Goal: Transaction & Acquisition: Purchase product/service

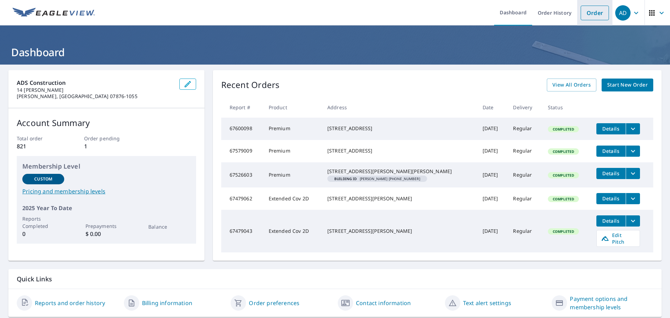
click at [589, 19] on link "Order" at bounding box center [595, 13] width 28 height 15
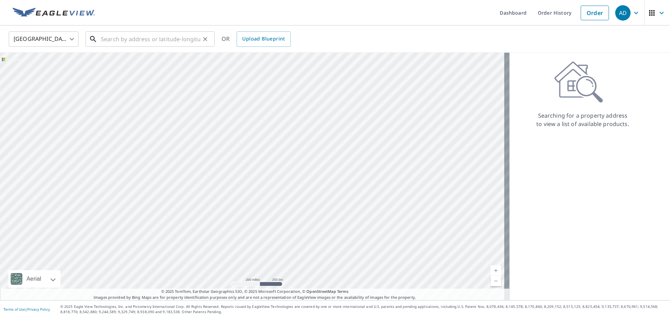
click at [149, 41] on input "text" at bounding box center [150, 39] width 99 height 20
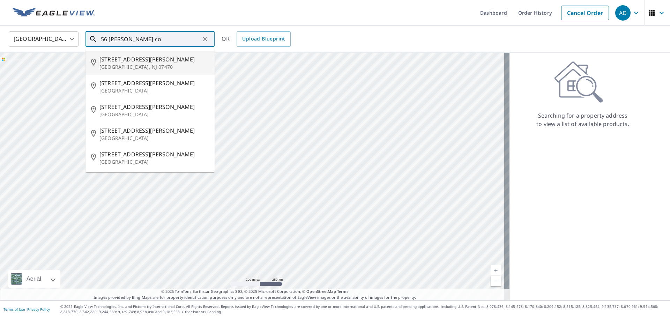
click at [133, 62] on span "[STREET_ADDRESS][PERSON_NAME]" at bounding box center [154, 59] width 110 height 8
type input "[STREET_ADDRESS][PERSON_NAME]"
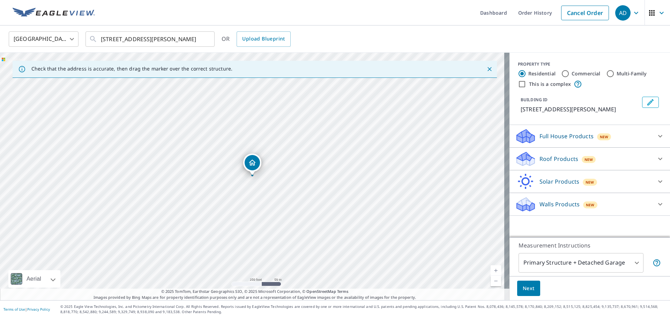
click at [540, 157] on p "Roof Products" at bounding box center [559, 159] width 39 height 8
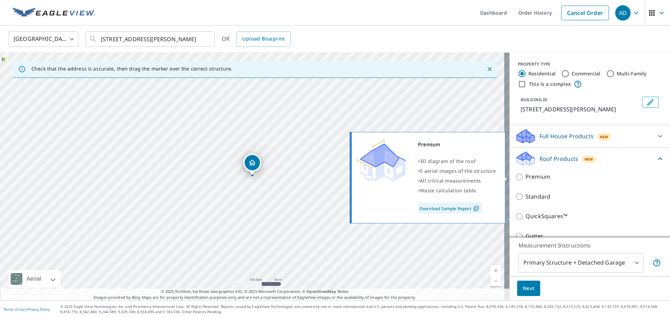
click at [515, 176] on input "Premium" at bounding box center [520, 177] width 10 height 8
checkbox input "true"
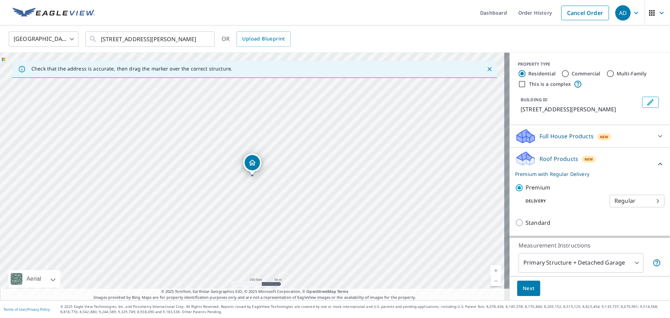
click at [526, 291] on span "Next" at bounding box center [529, 288] width 12 height 9
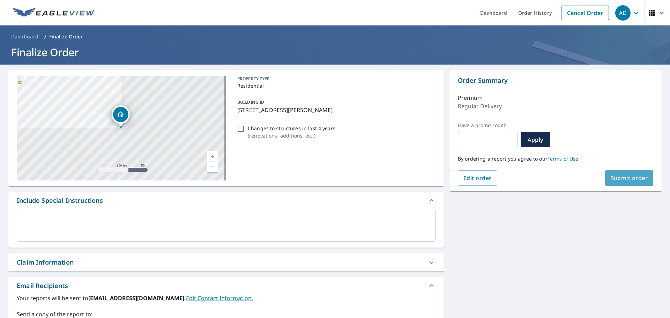
click at [622, 179] on span "Submit order" at bounding box center [629, 178] width 37 height 8
checkbox input "true"
